Goal: Task Accomplishment & Management: Use online tool/utility

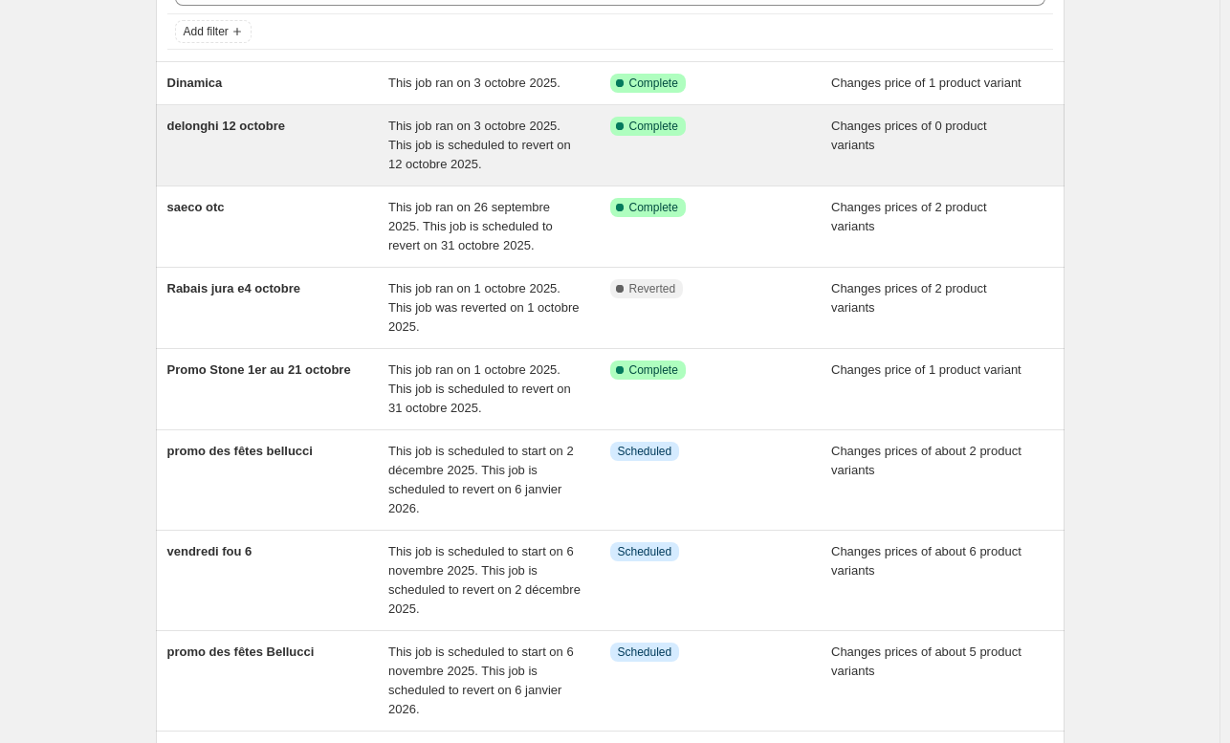
scroll to position [113, 0]
click at [318, 144] on div "delonghi 12 octobre" at bounding box center [278, 145] width 222 height 57
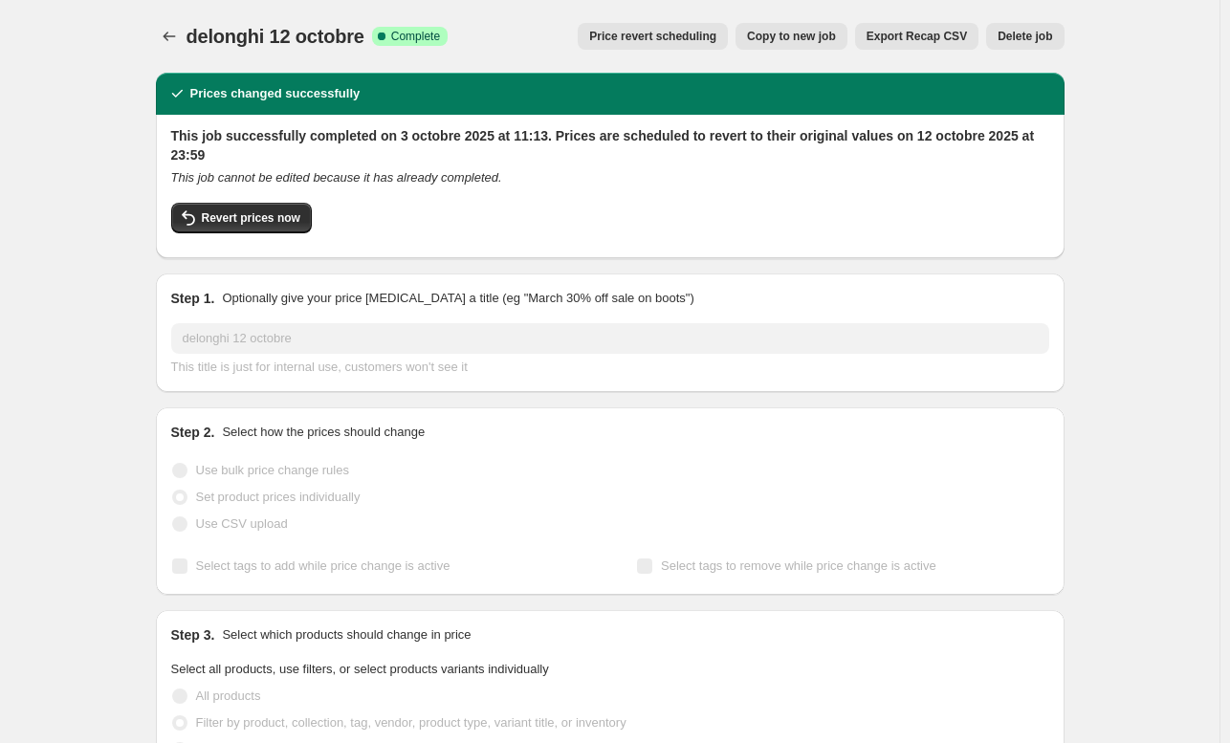
select select "vendor"
click at [175, 35] on icon "Price change jobs" at bounding box center [169, 36] width 19 height 19
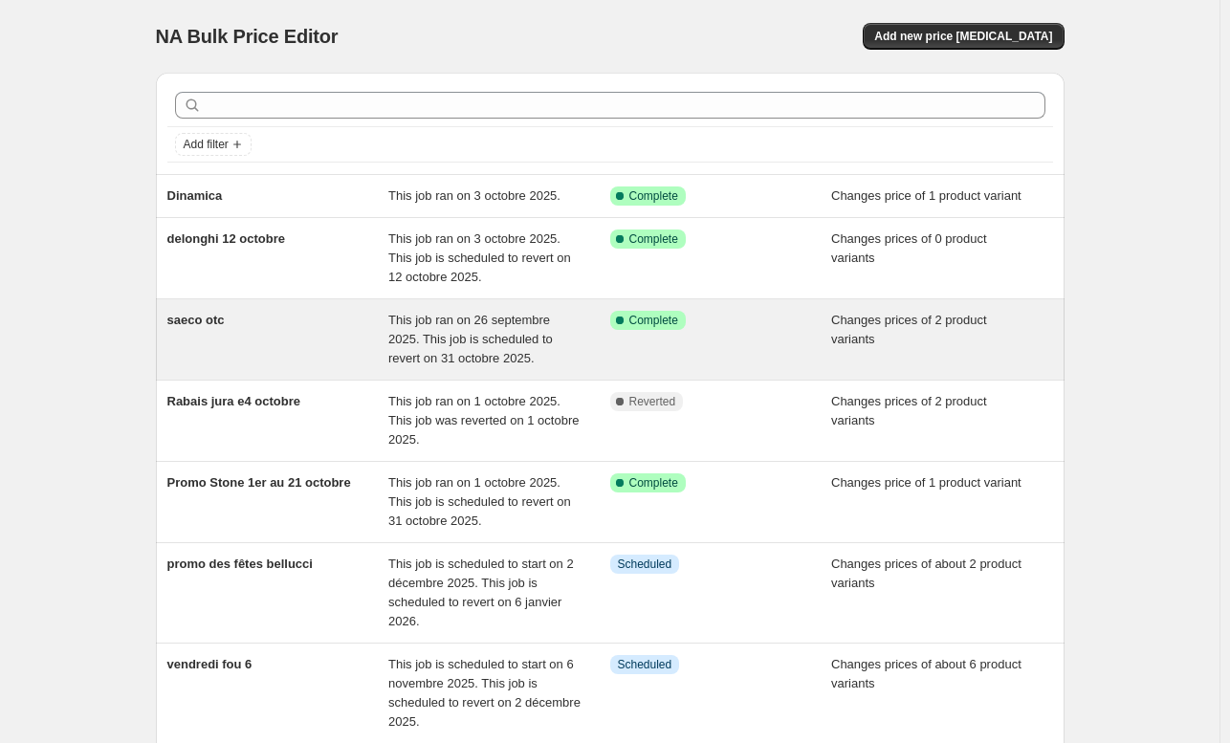
scroll to position [1, 0]
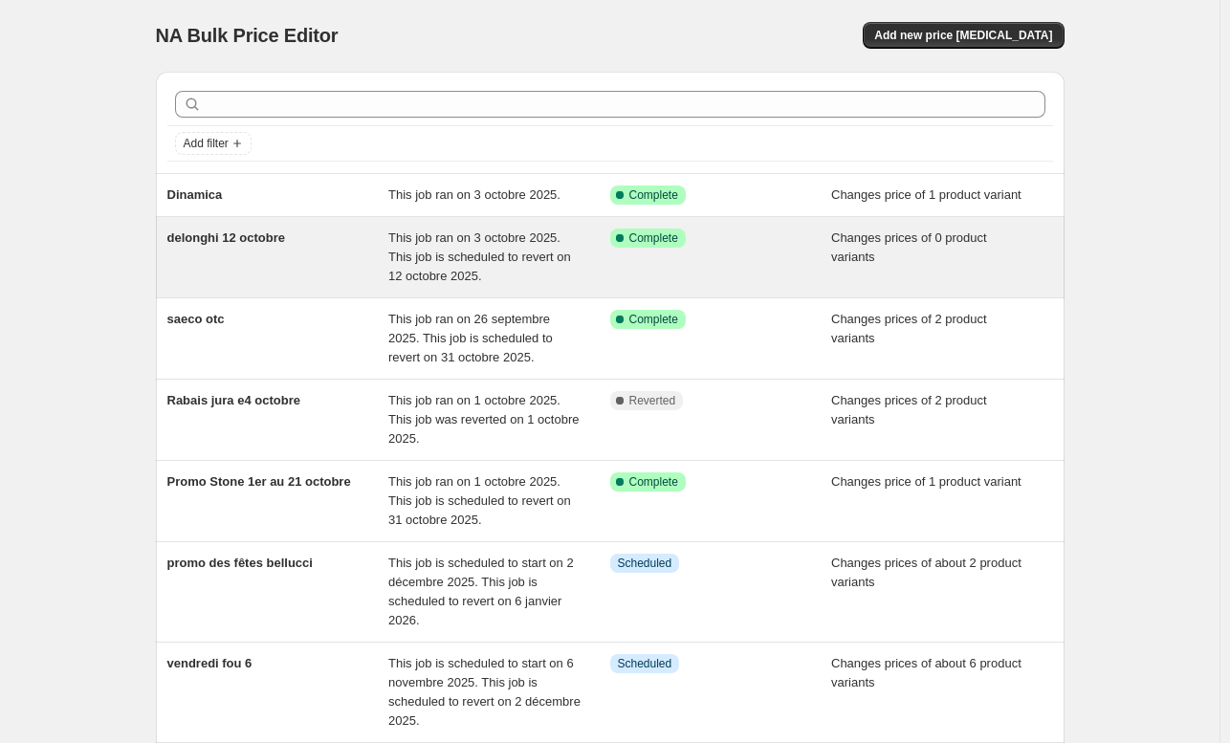
click at [354, 252] on div "delonghi 12 octobre" at bounding box center [278, 257] width 222 height 57
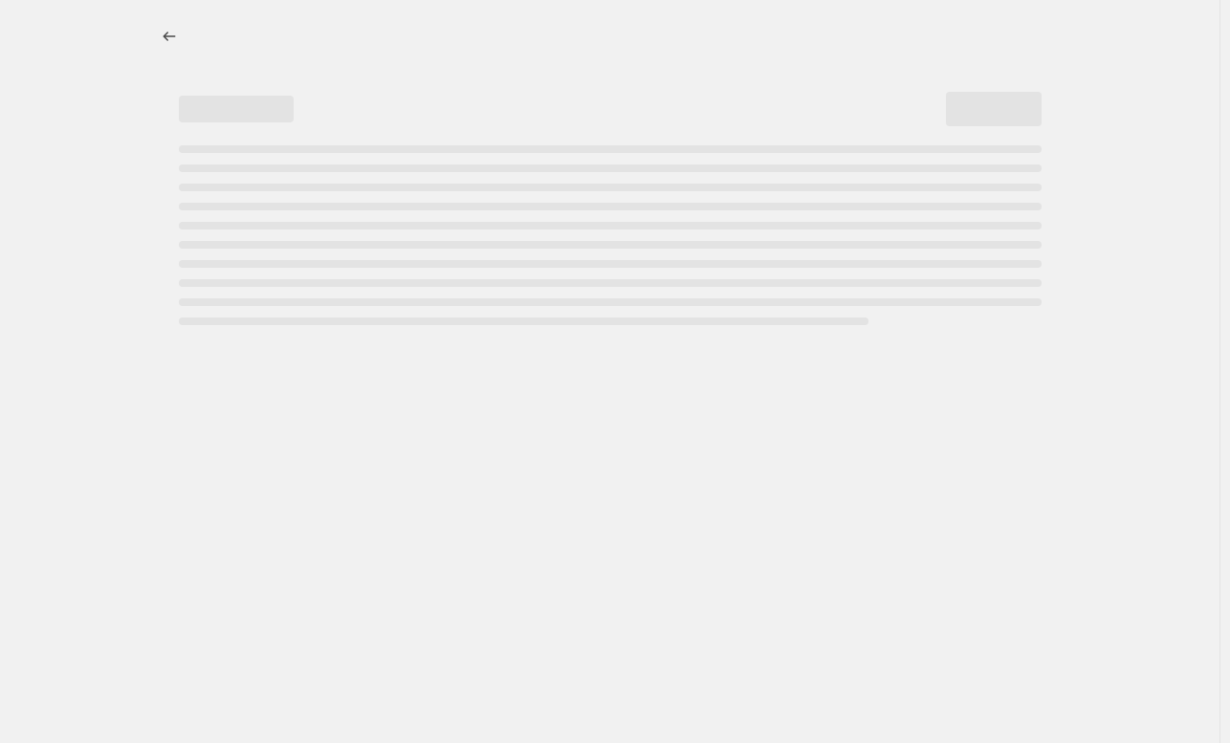
select select "vendor"
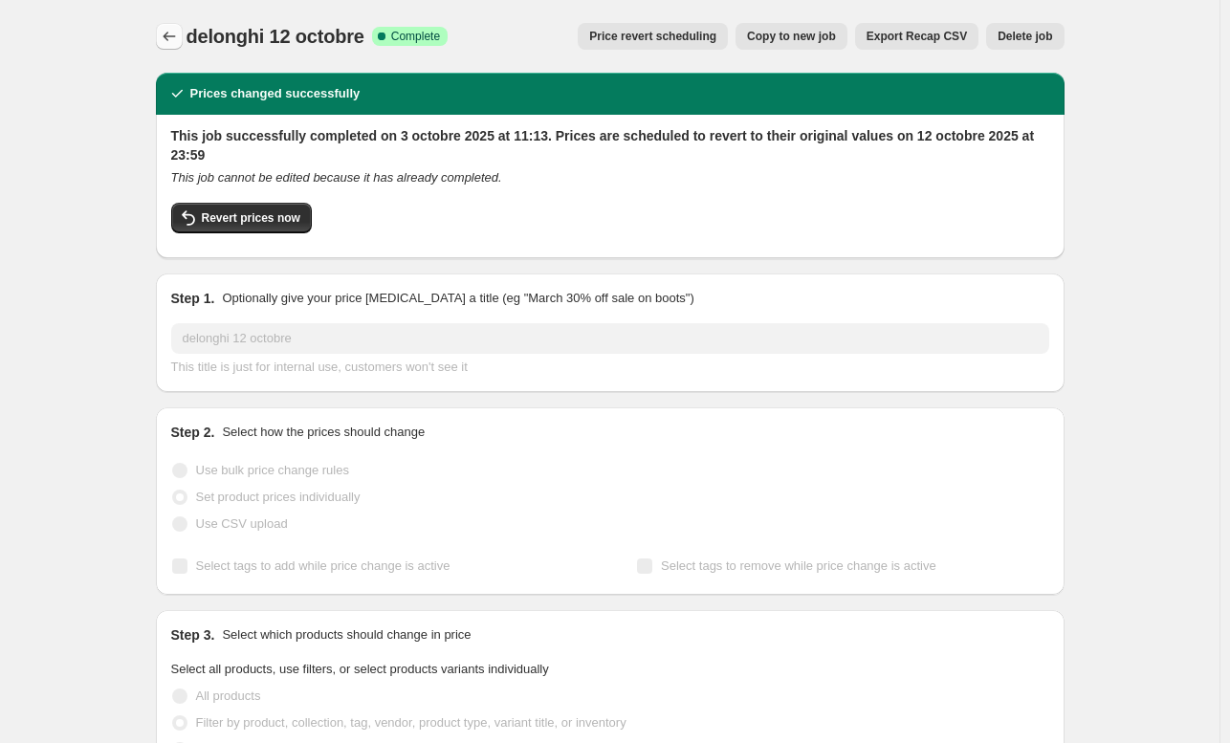
click at [166, 33] on icon "Price change jobs" at bounding box center [169, 36] width 19 height 19
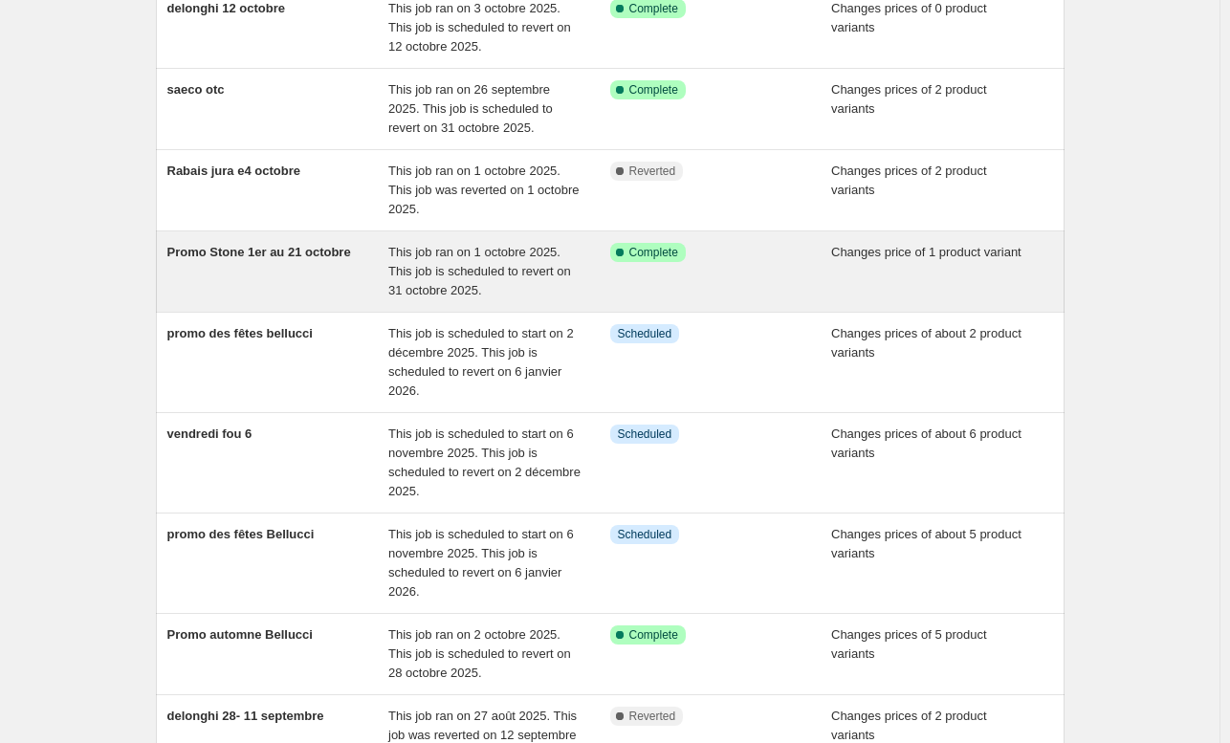
scroll to position [448, 0]
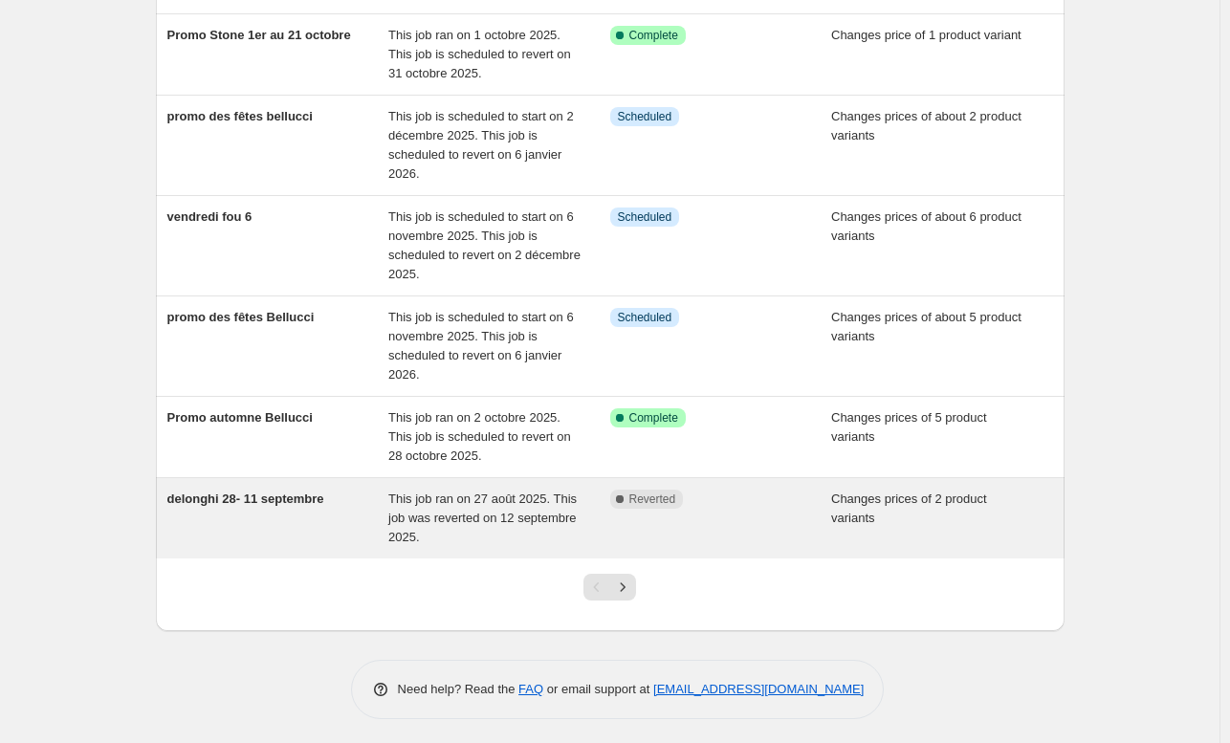
click at [398, 512] on span "This job ran on 27 août 2025. This job was reverted on 12 septembre 2025." at bounding box center [482, 518] width 188 height 53
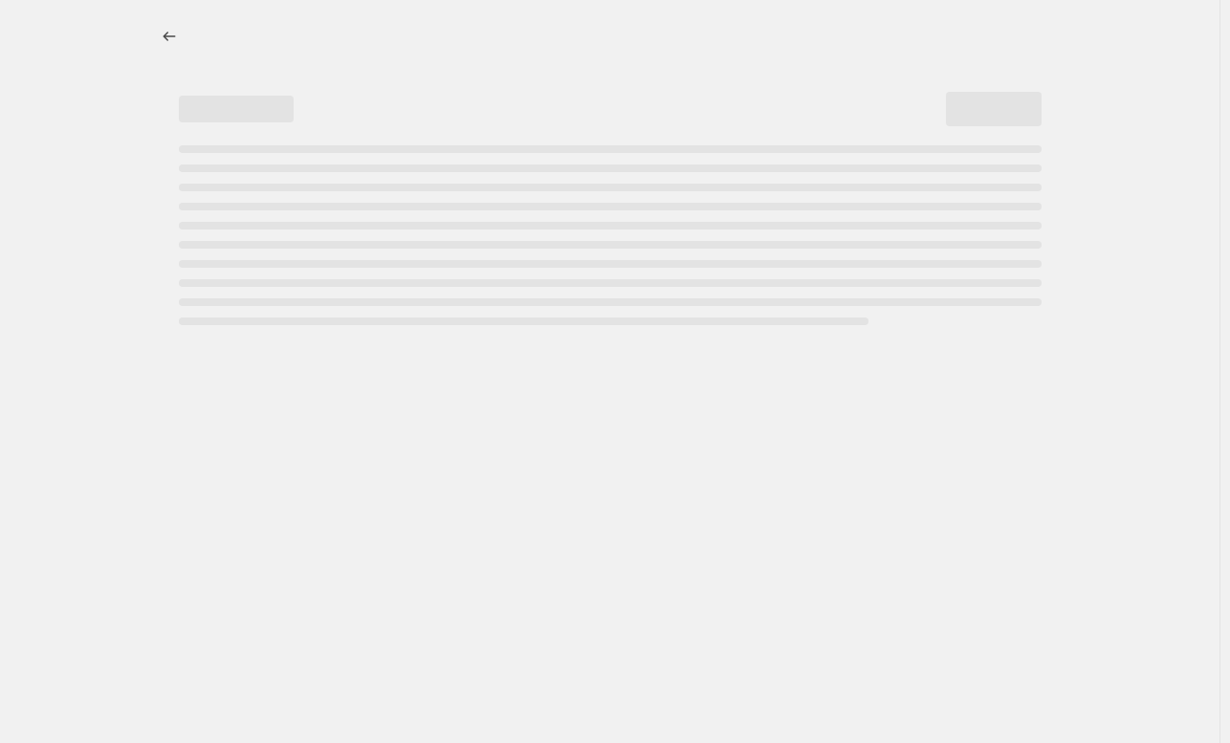
select select "vendor"
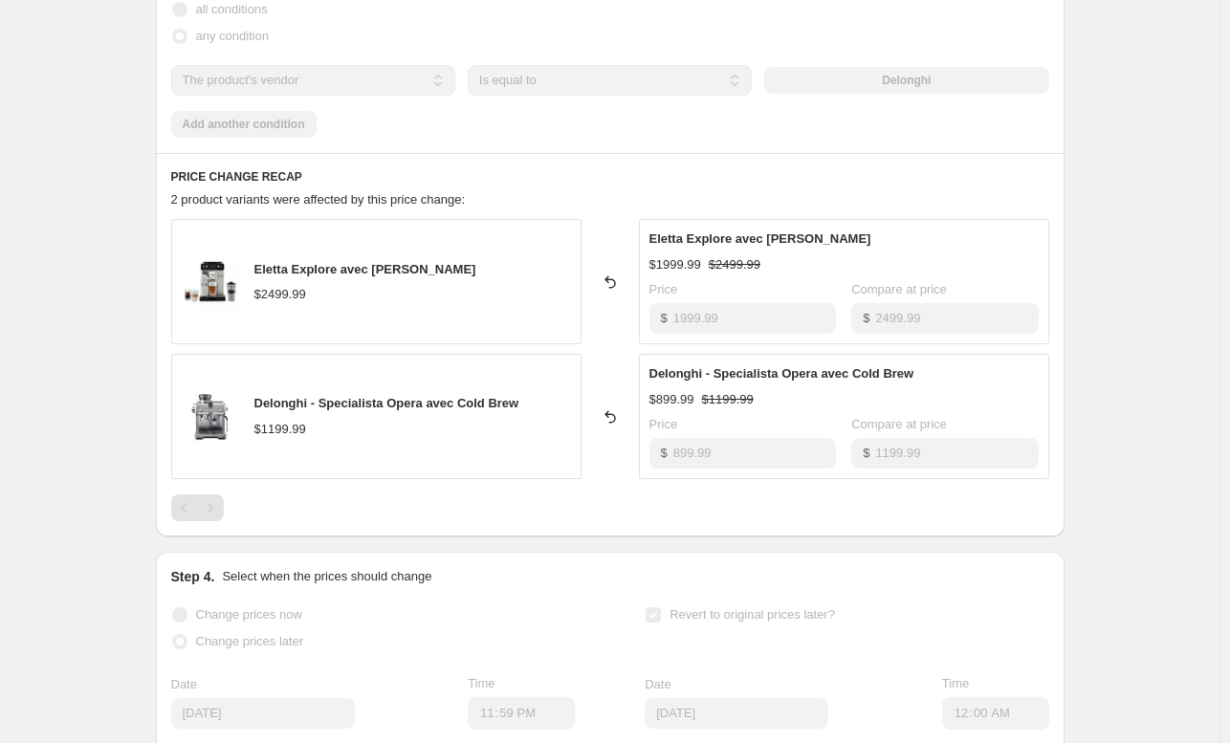
scroll to position [1169, 0]
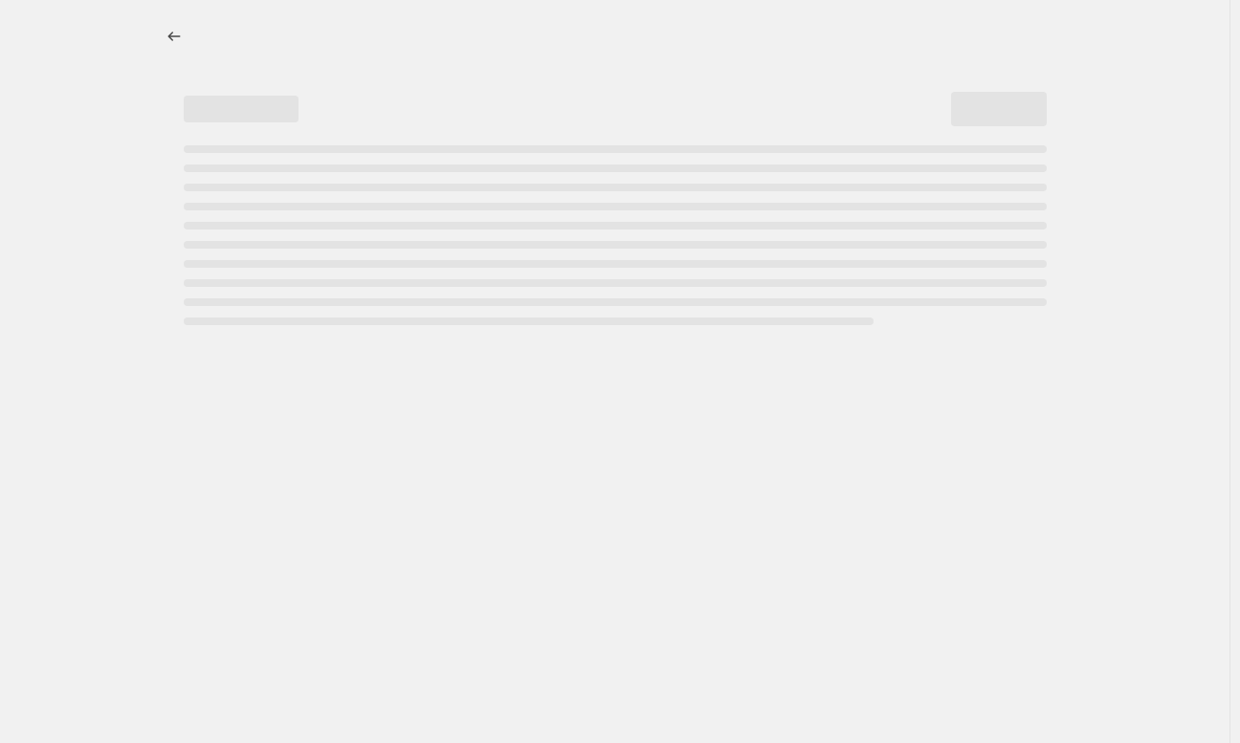
select select "vendor"
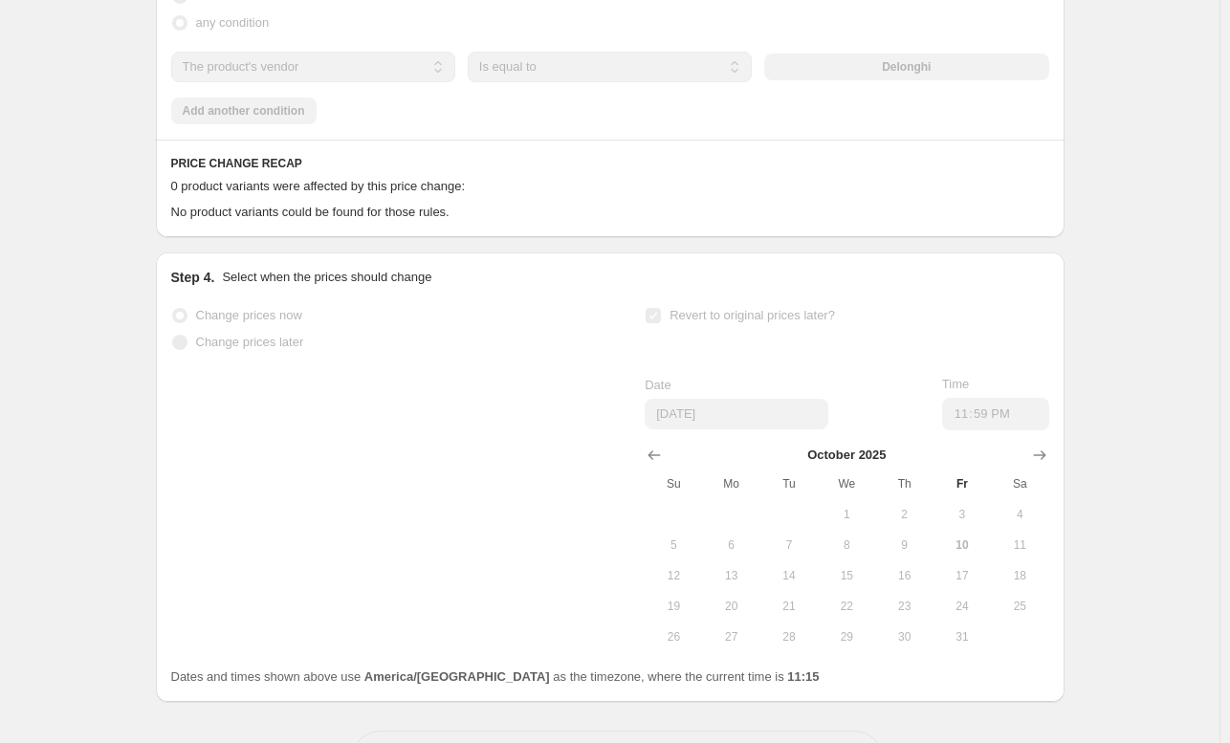
scroll to position [928, 0]
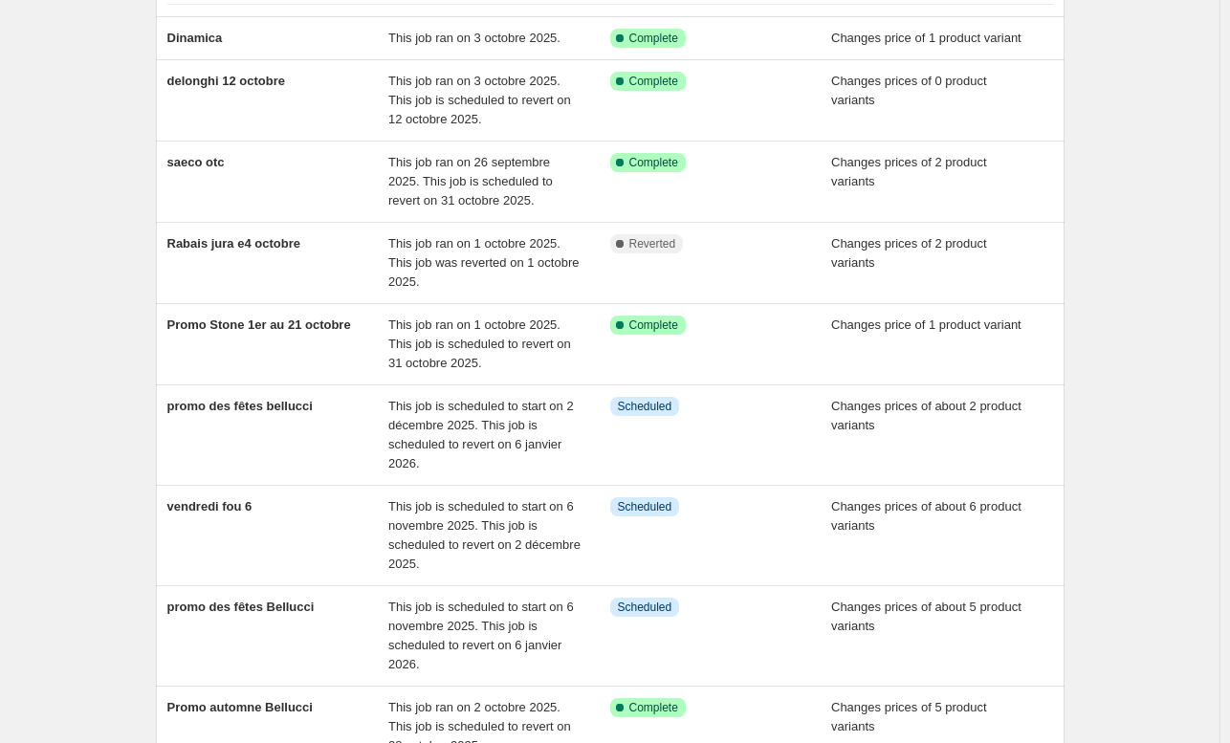
scroll to position [448, 0]
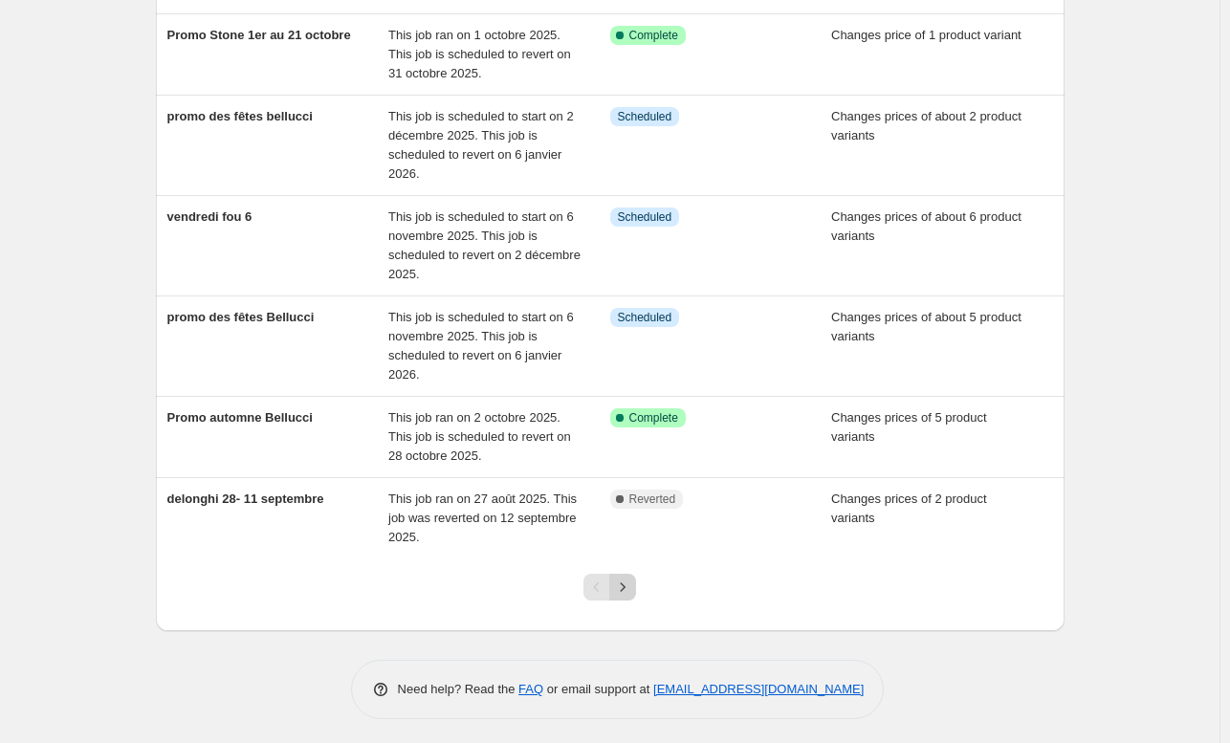
click at [632, 588] on icon "Next" at bounding box center [622, 587] width 19 height 19
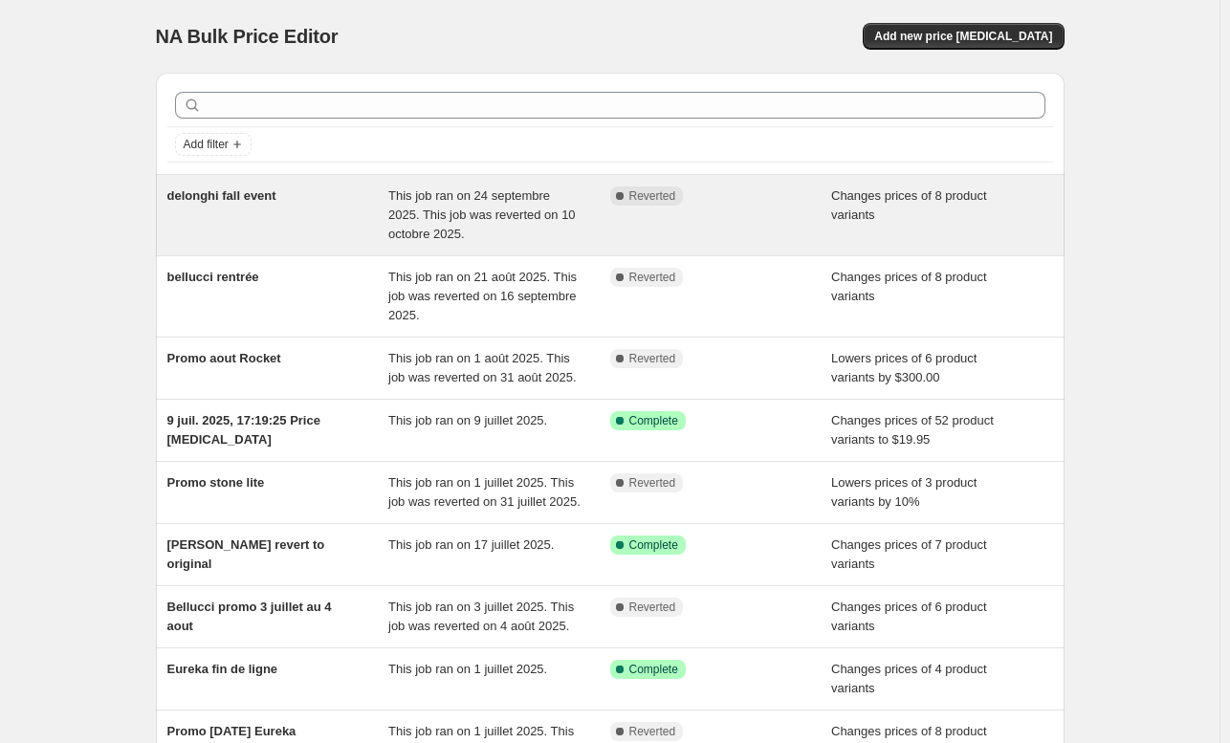
click at [775, 197] on div "Complete Reverted" at bounding box center [706, 196] width 193 height 19
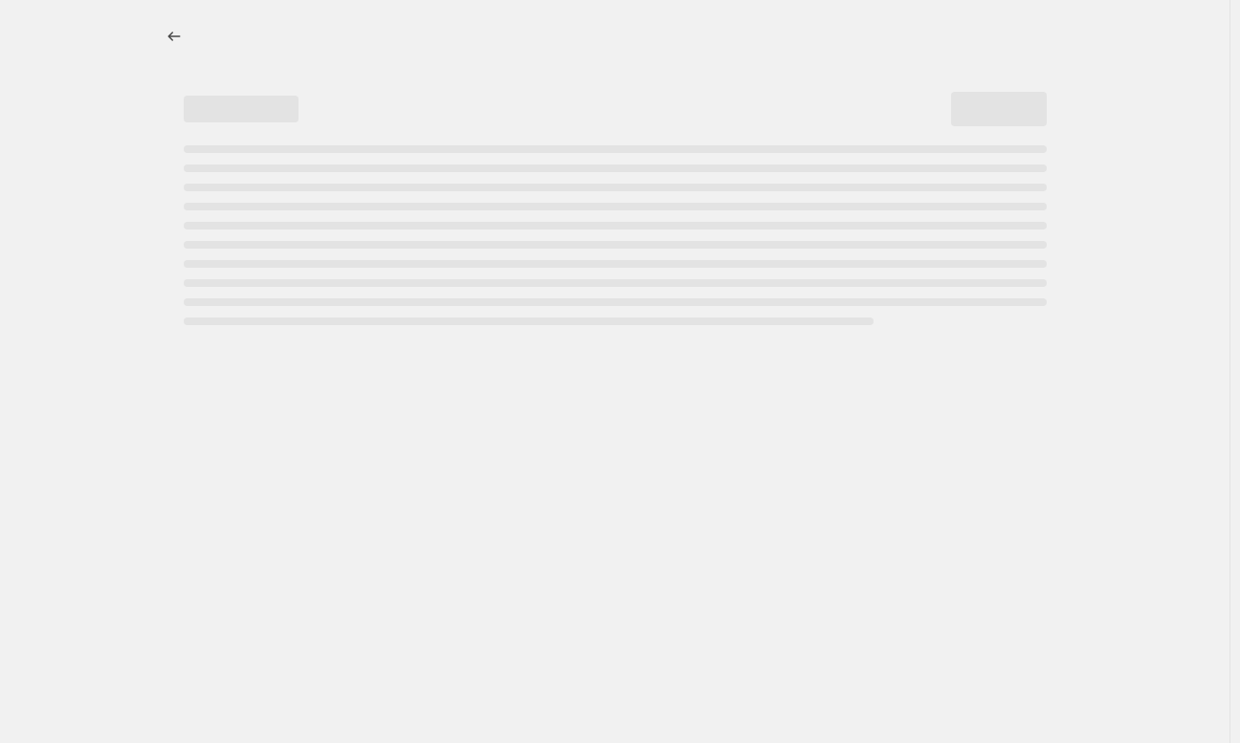
select select "vendor"
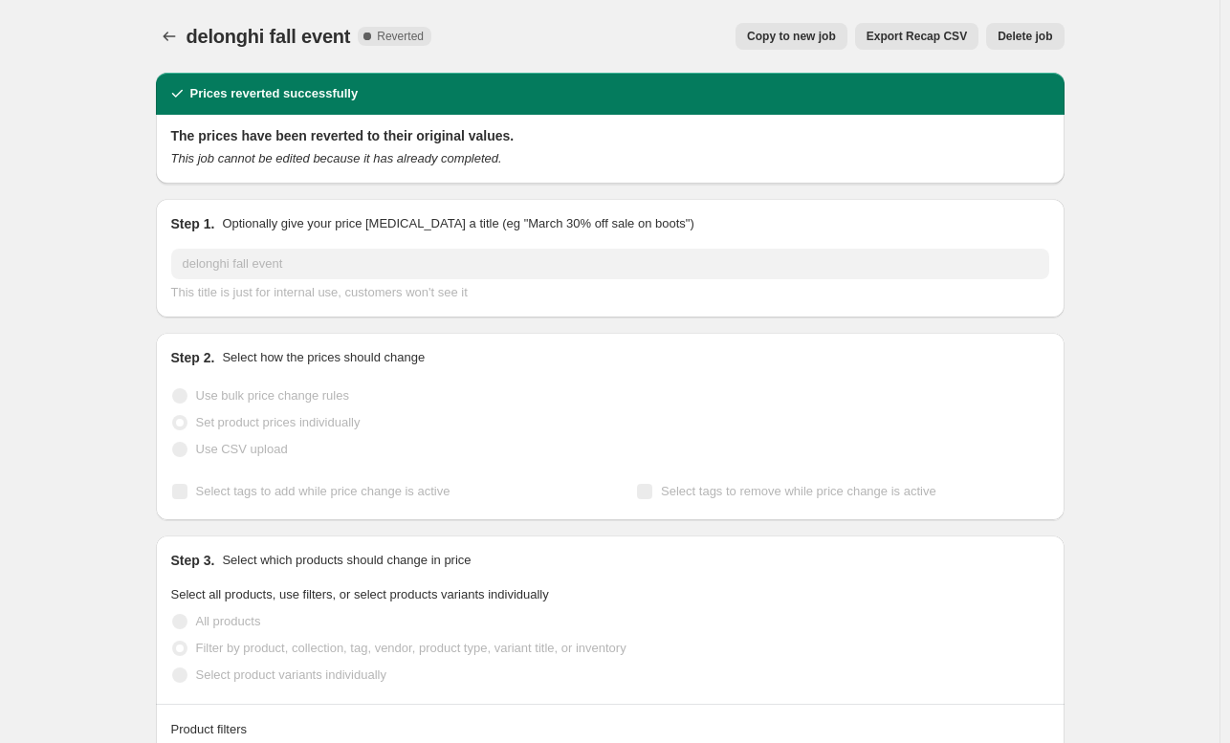
click at [813, 37] on span "Copy to new job" at bounding box center [791, 36] width 89 height 15
select select "vendor"
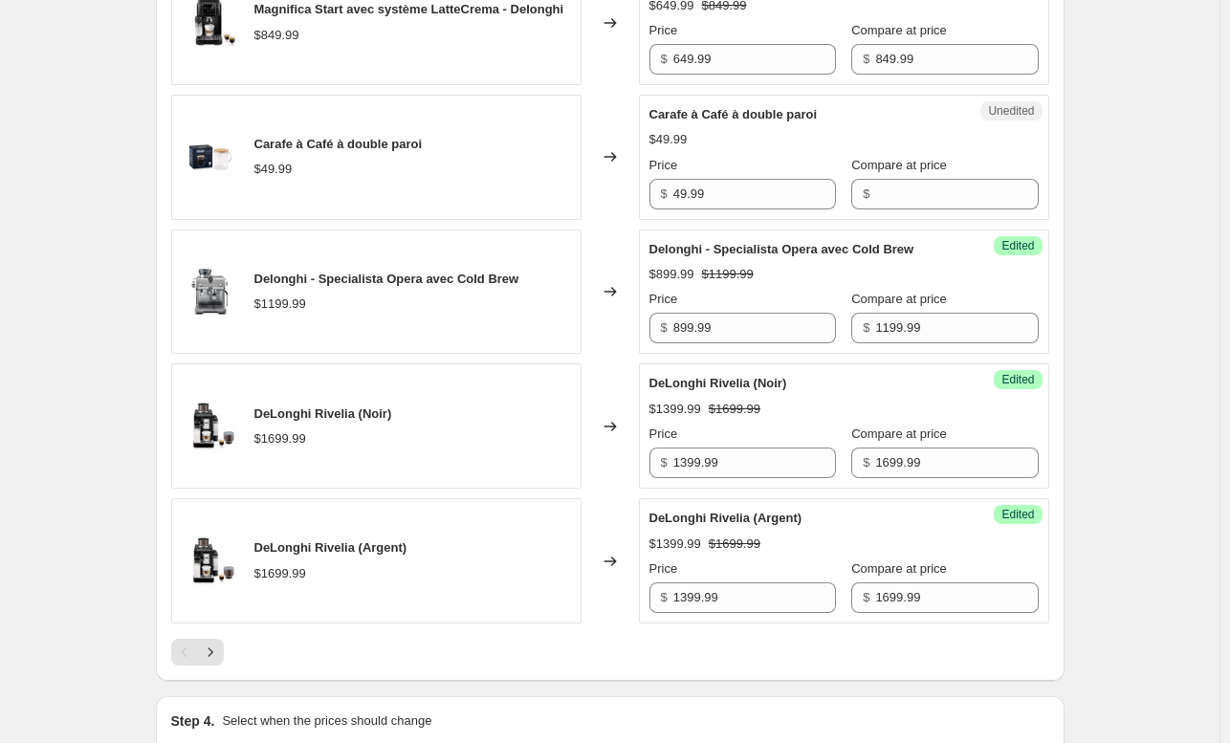
scroll to position [3236, 0]
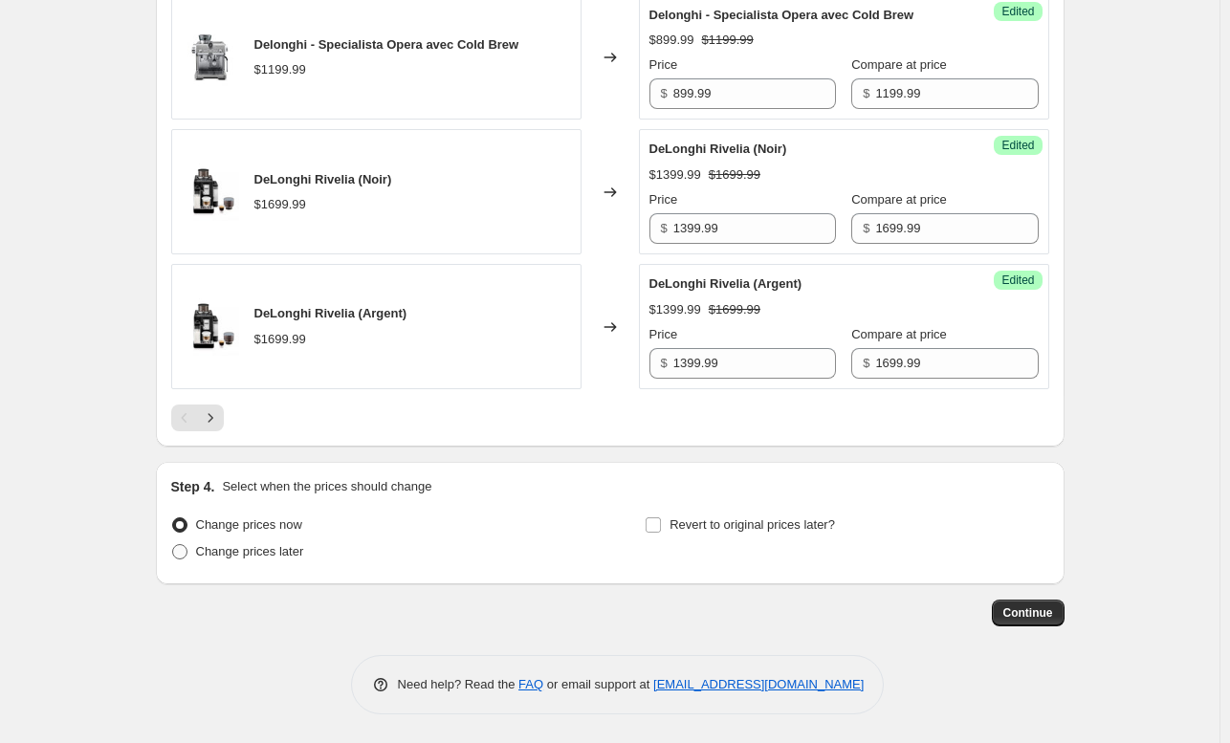
click at [224, 558] on span "Change prices later" at bounding box center [250, 551] width 108 height 14
click at [173, 545] on input "Change prices later" at bounding box center [172, 544] width 1 height 1
radio input "true"
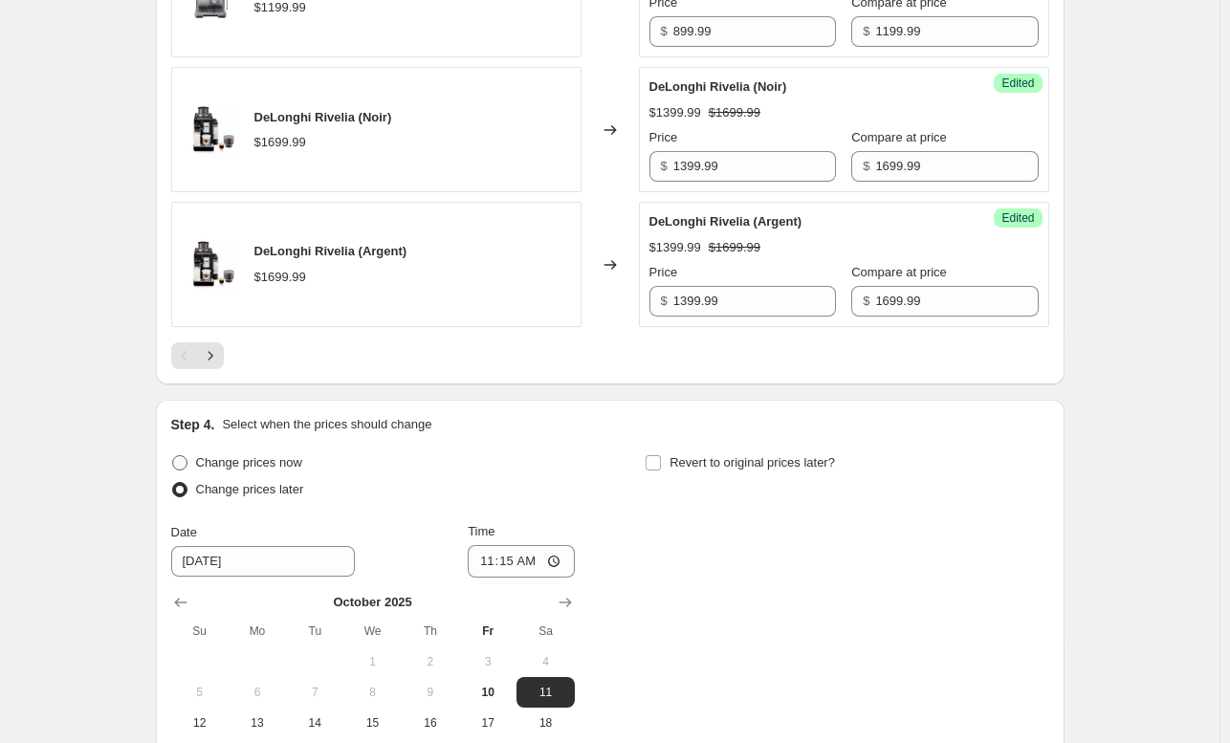
click at [248, 470] on span "Change prices now" at bounding box center [249, 462] width 106 height 14
click at [173, 456] on input "Change prices now" at bounding box center [172, 455] width 1 height 1
radio input "true"
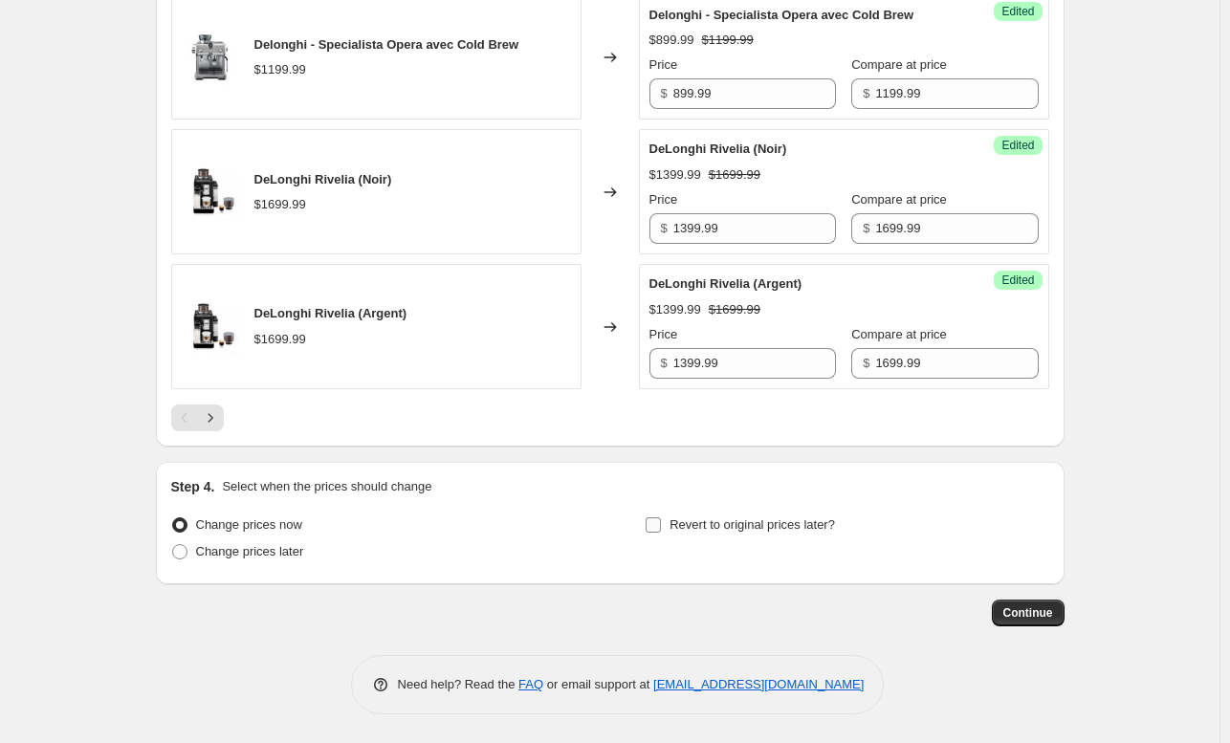
click at [744, 525] on span "Revert to original prices later?" at bounding box center [753, 525] width 166 height 14
click at [661, 525] on input "Revert to original prices later?" at bounding box center [653, 525] width 15 height 15
checkbox input "true"
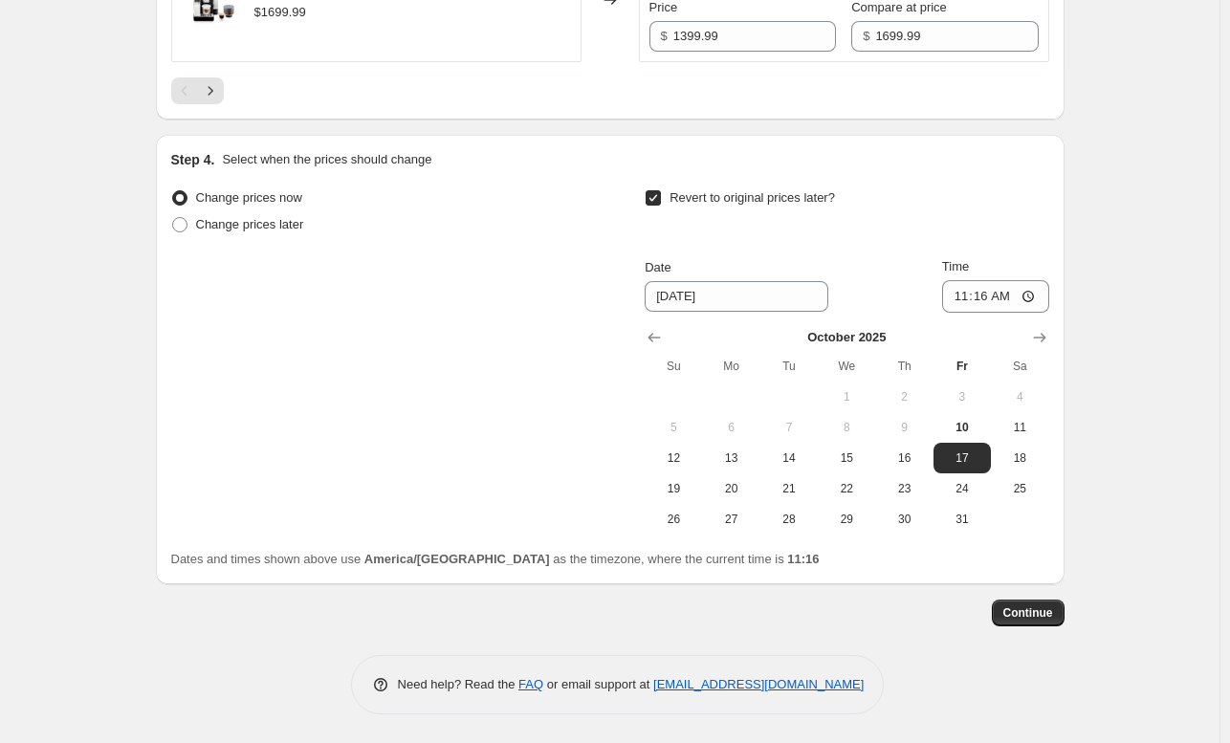
scroll to position [3544, 0]
click at [748, 474] on button "13" at bounding box center [731, 458] width 57 height 31
type input "[DATE]"
click at [993, 313] on input "11:16" at bounding box center [995, 296] width 107 height 33
type input "00:00"
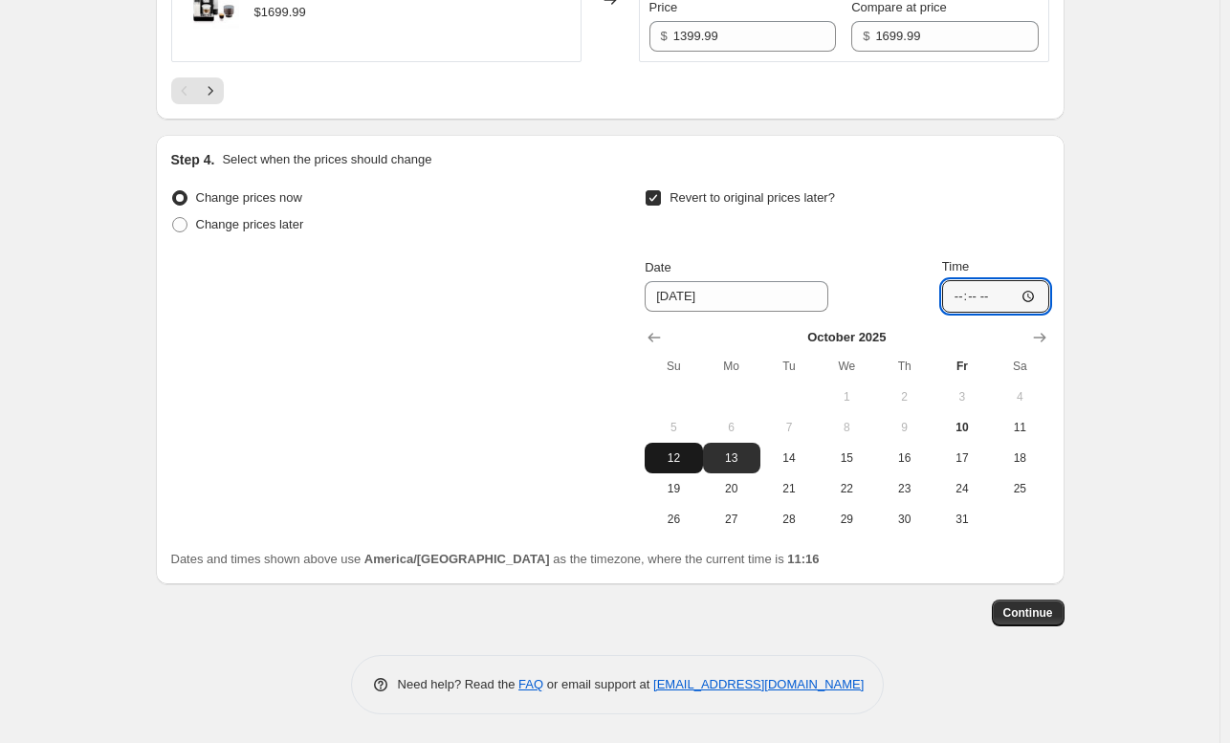
type input "11:16"
click at [681, 466] on span "12" at bounding box center [674, 458] width 42 height 15
type input "[DATE]"
click at [984, 313] on input "11:16" at bounding box center [995, 296] width 107 height 33
type input "23:16"
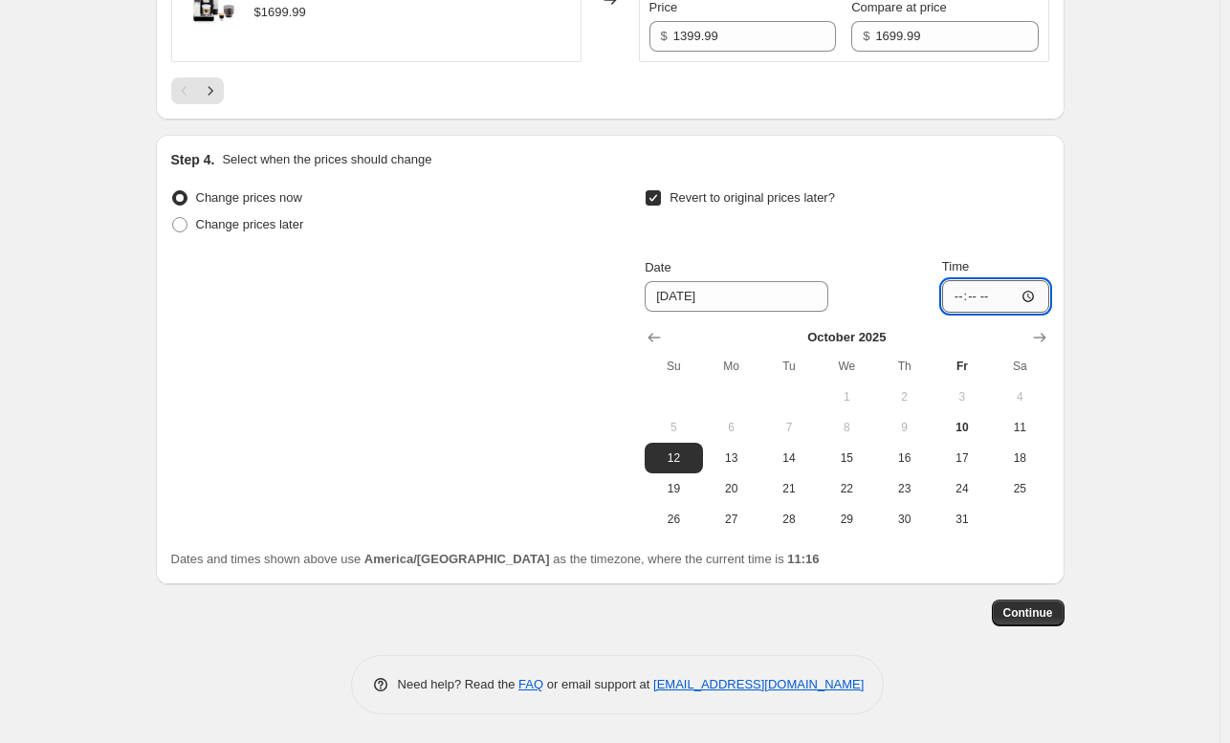
click at [984, 313] on input "Time" at bounding box center [995, 296] width 107 height 33
type input "23:59"
click at [1021, 627] on button "Continue" at bounding box center [1028, 613] width 73 height 27
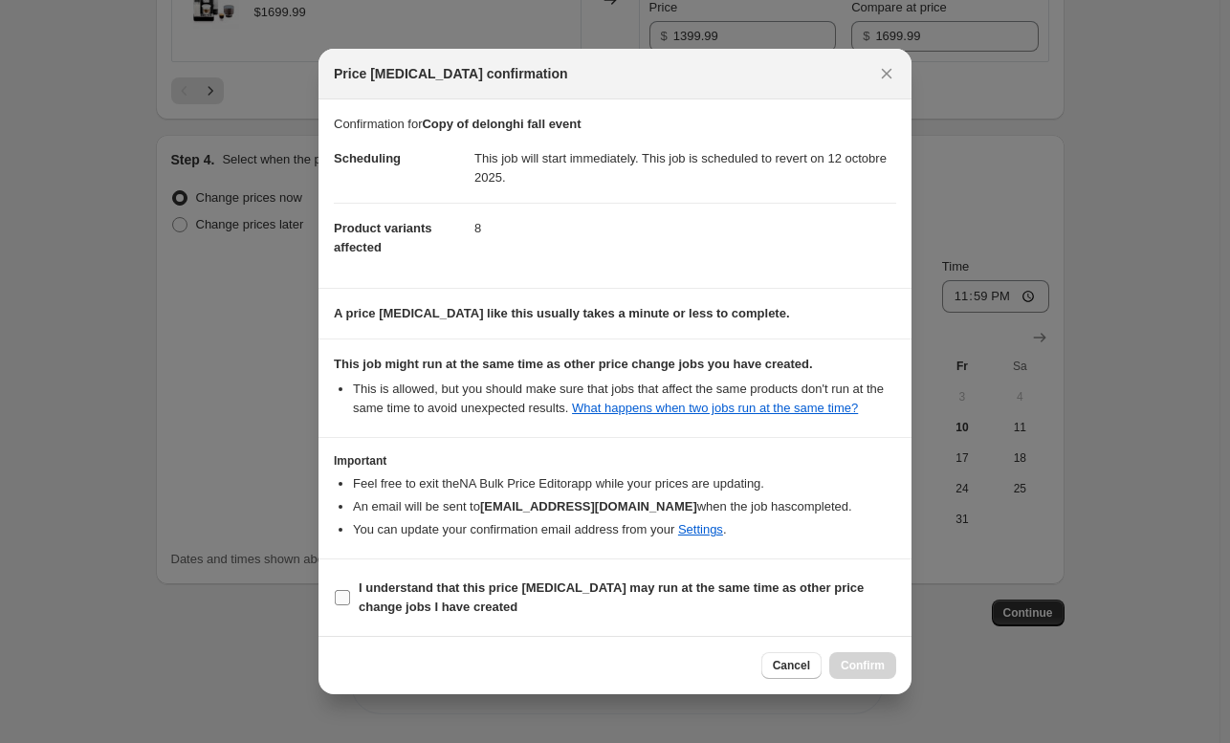
click at [375, 597] on span "I understand that this price [MEDICAL_DATA] may run at the same time as other p…" at bounding box center [628, 598] width 538 height 38
click at [350, 597] on input "I understand that this price [MEDICAL_DATA] may run at the same time as other p…" at bounding box center [342, 597] width 15 height 15
checkbox input "true"
click at [855, 658] on span "Confirm" at bounding box center [863, 665] width 44 height 15
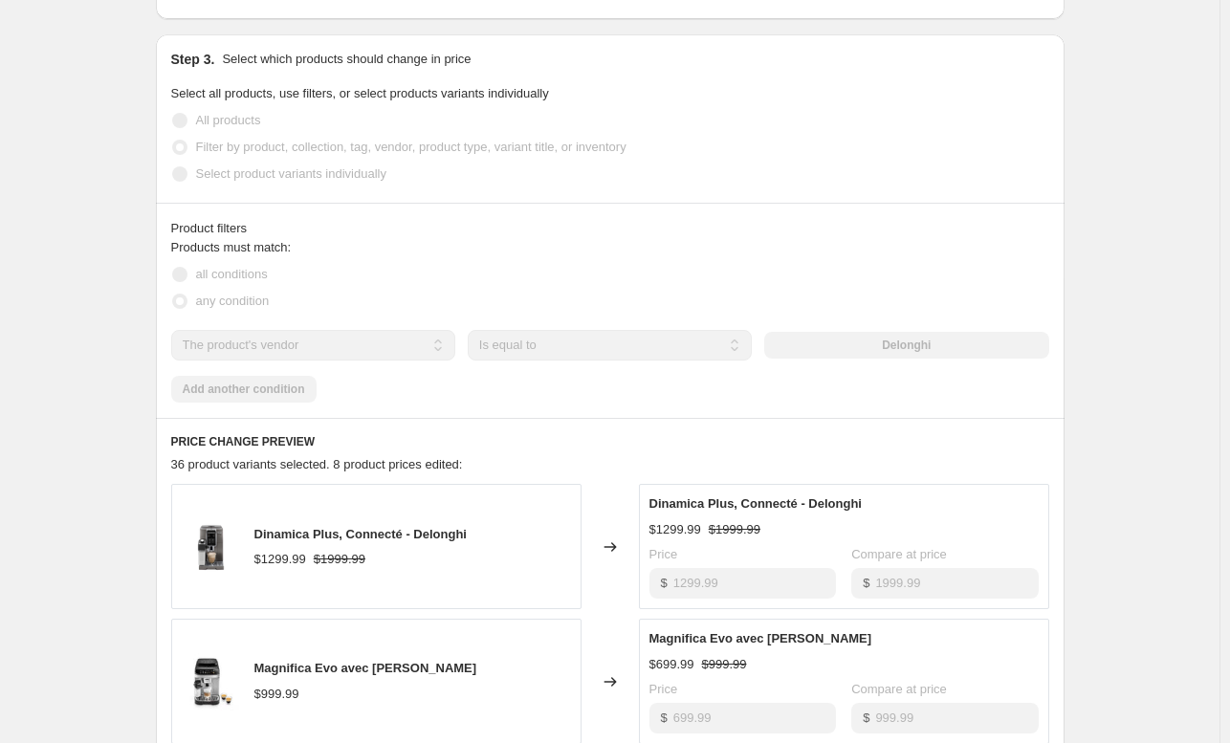
scroll to position [129, 0]
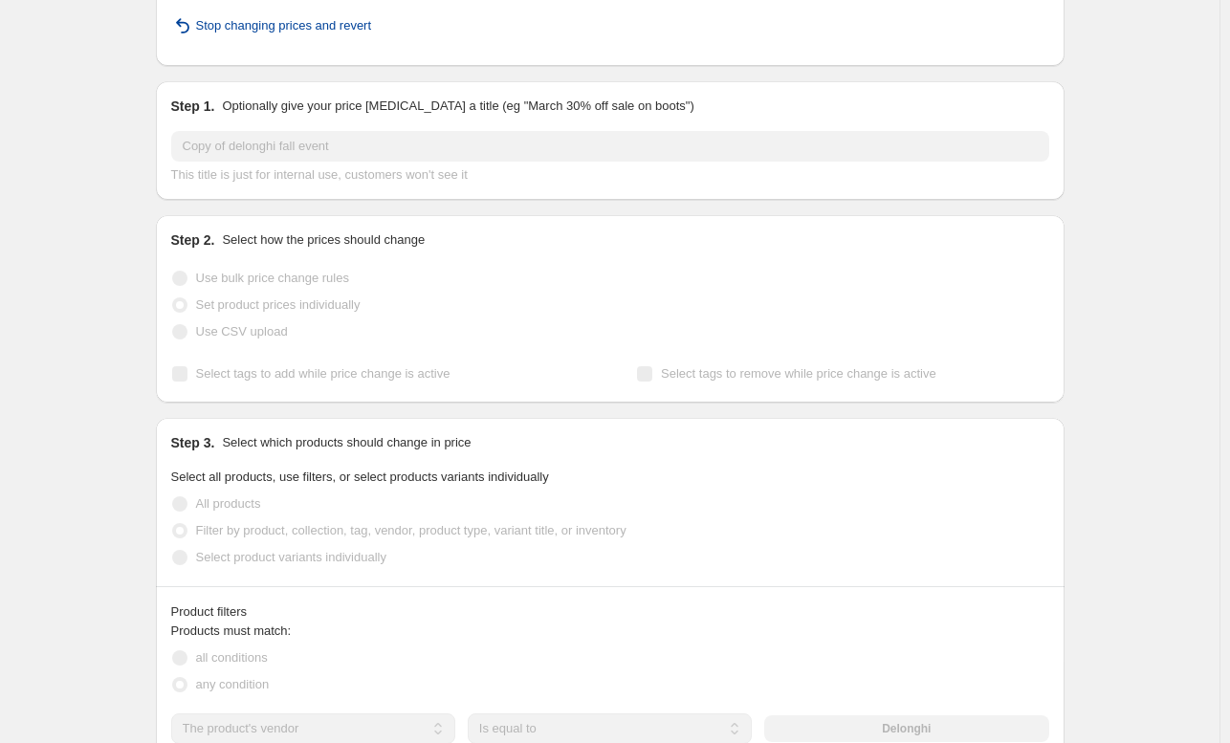
select select "vendor"
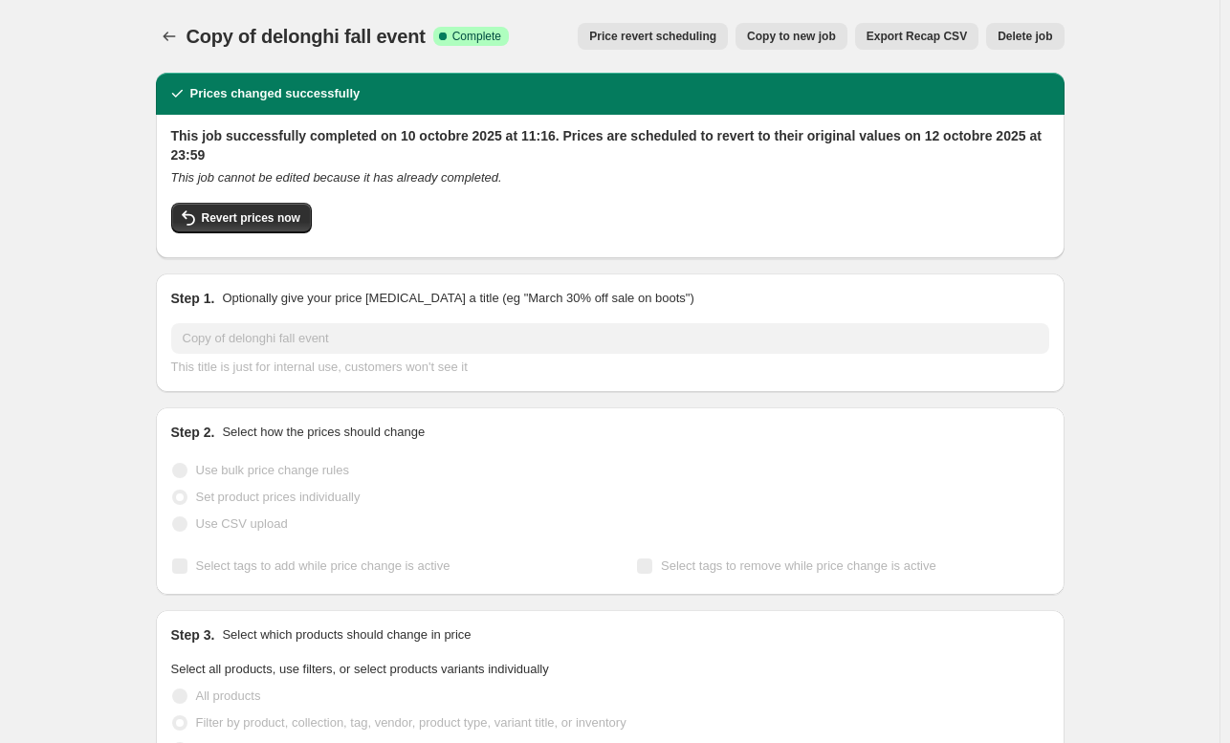
scroll to position [0, 0]
